Goal: Task Accomplishment & Management: Manage account settings

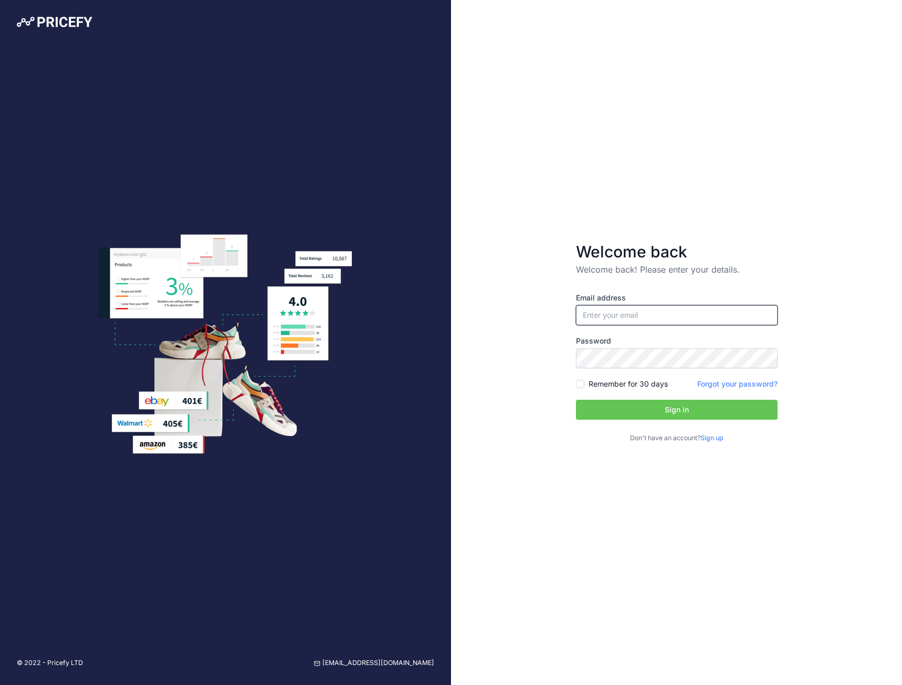
type input "[PERSON_NAME][EMAIL_ADDRESS][DOMAIN_NAME]"
click at [694, 406] on button "Sign in" at bounding box center [677, 410] width 202 height 20
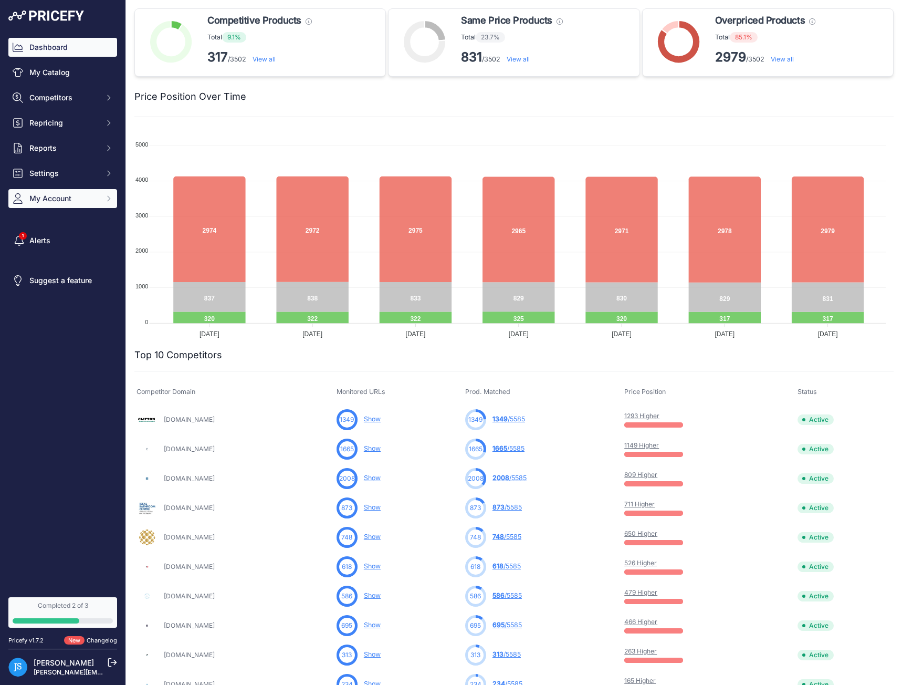
click at [80, 197] on span "My Account" at bounding box center [63, 198] width 69 height 11
click at [51, 297] on link "Billing" at bounding box center [62, 298] width 109 height 18
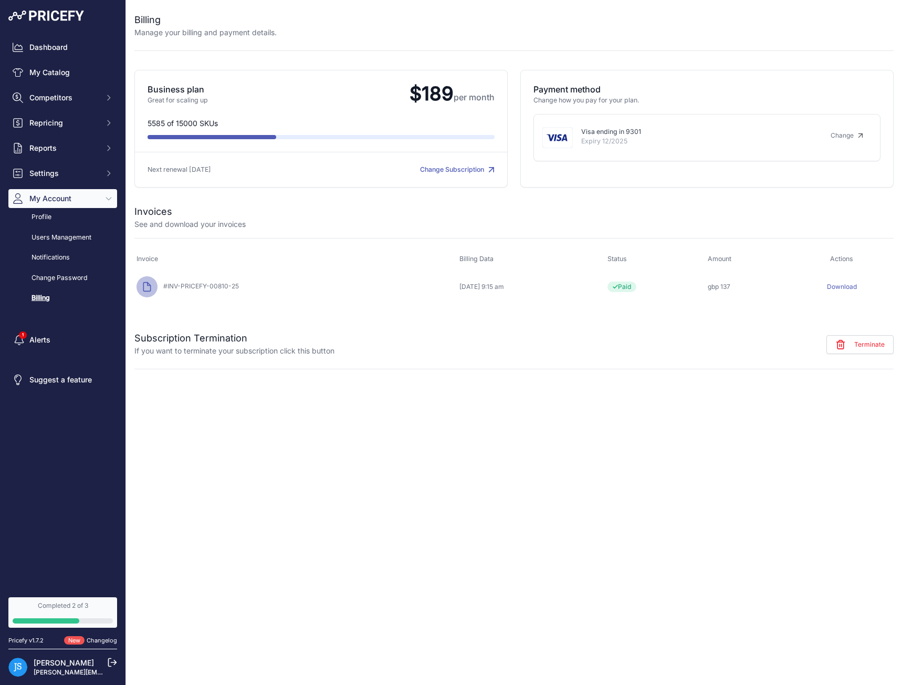
click at [854, 350] on button "Terminate" at bounding box center [860, 344] width 67 height 19
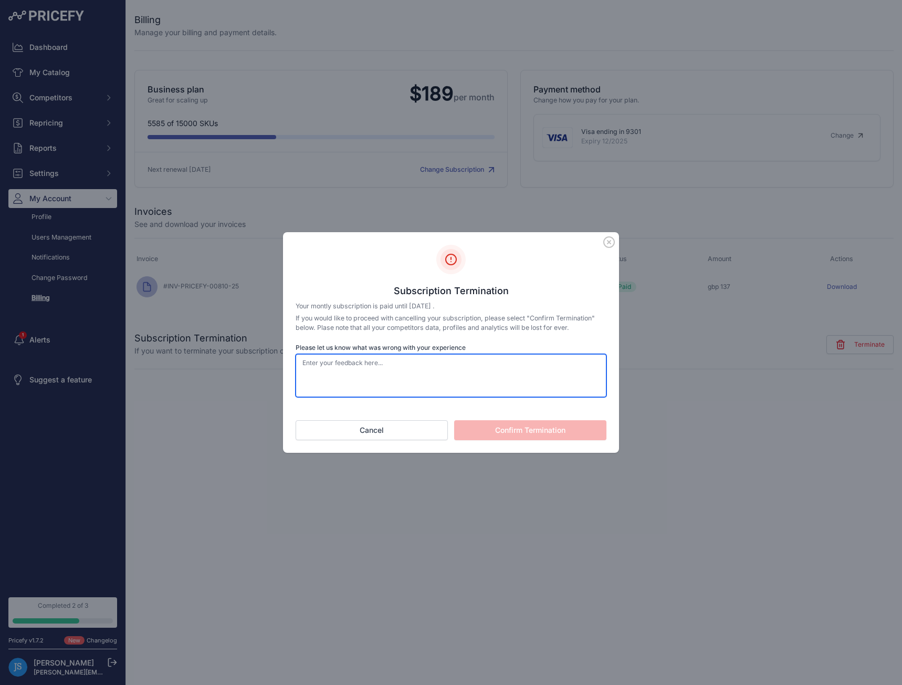
click at [480, 391] on textarea "Please let us know what was wrong with your experience" at bounding box center [451, 375] width 311 height 43
type textarea "doesnt work"
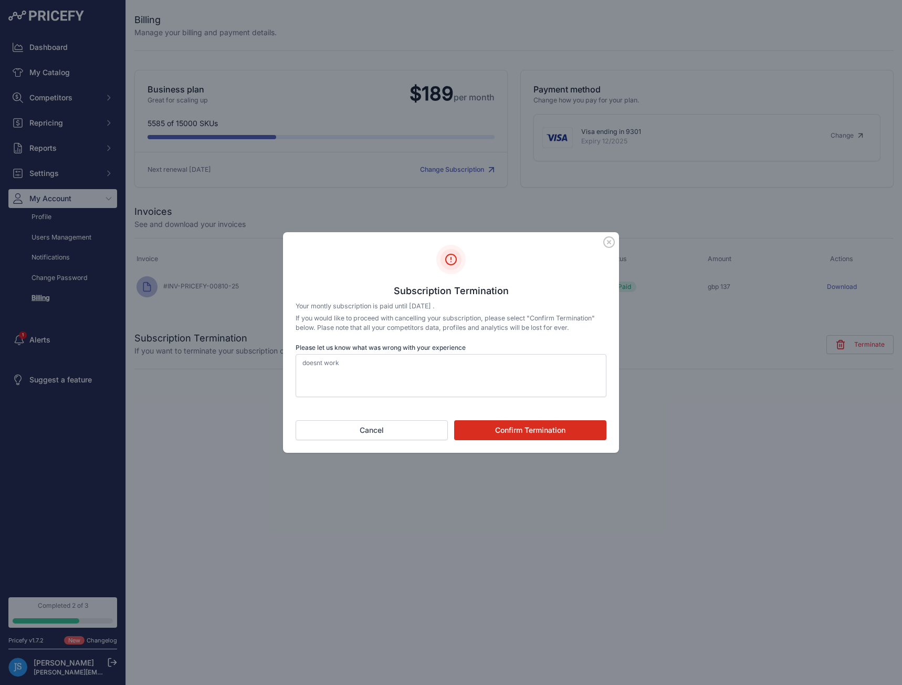
click at [532, 435] on button "Confirm Termination" at bounding box center [530, 430] width 152 height 20
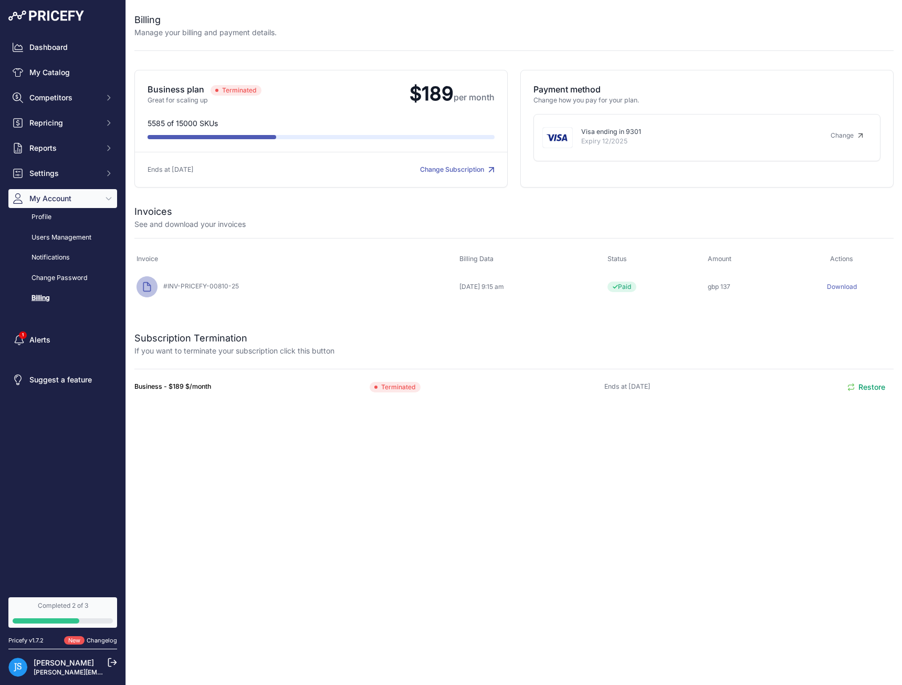
click at [552, 436] on div "Close Billing Manage your billing and payment details. Business plan" at bounding box center [514, 342] width 776 height 685
